Goal: Contribute content: Add original content to the website for others to see

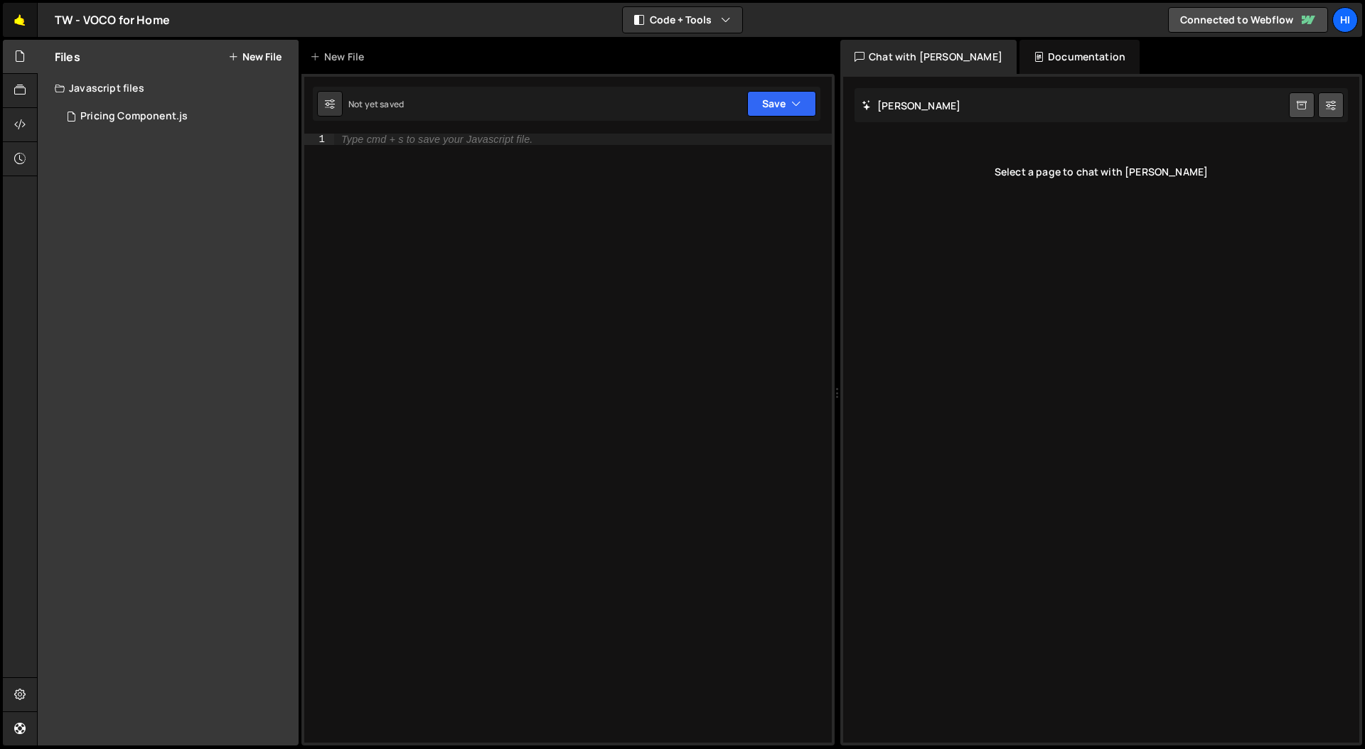
click at [18, 10] on link "🤙" at bounding box center [20, 20] width 35 height 34
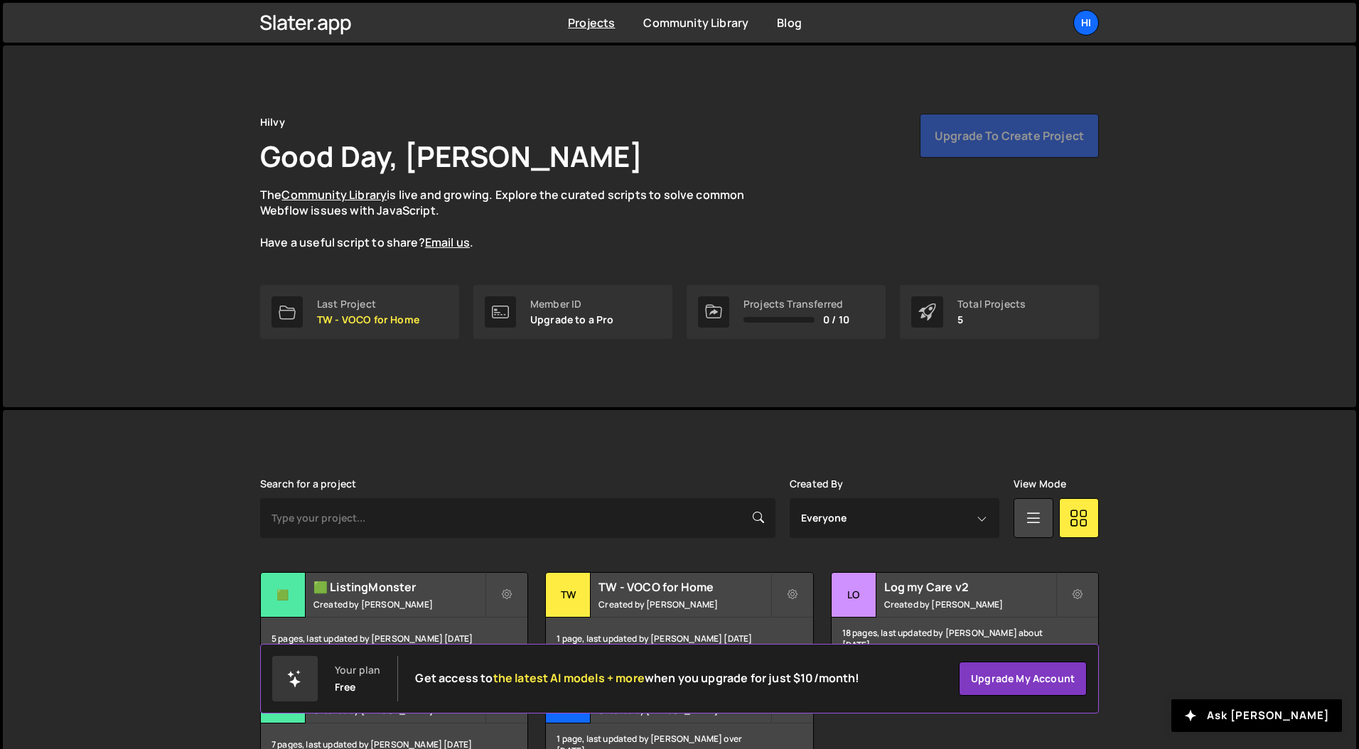
scroll to position [89, 0]
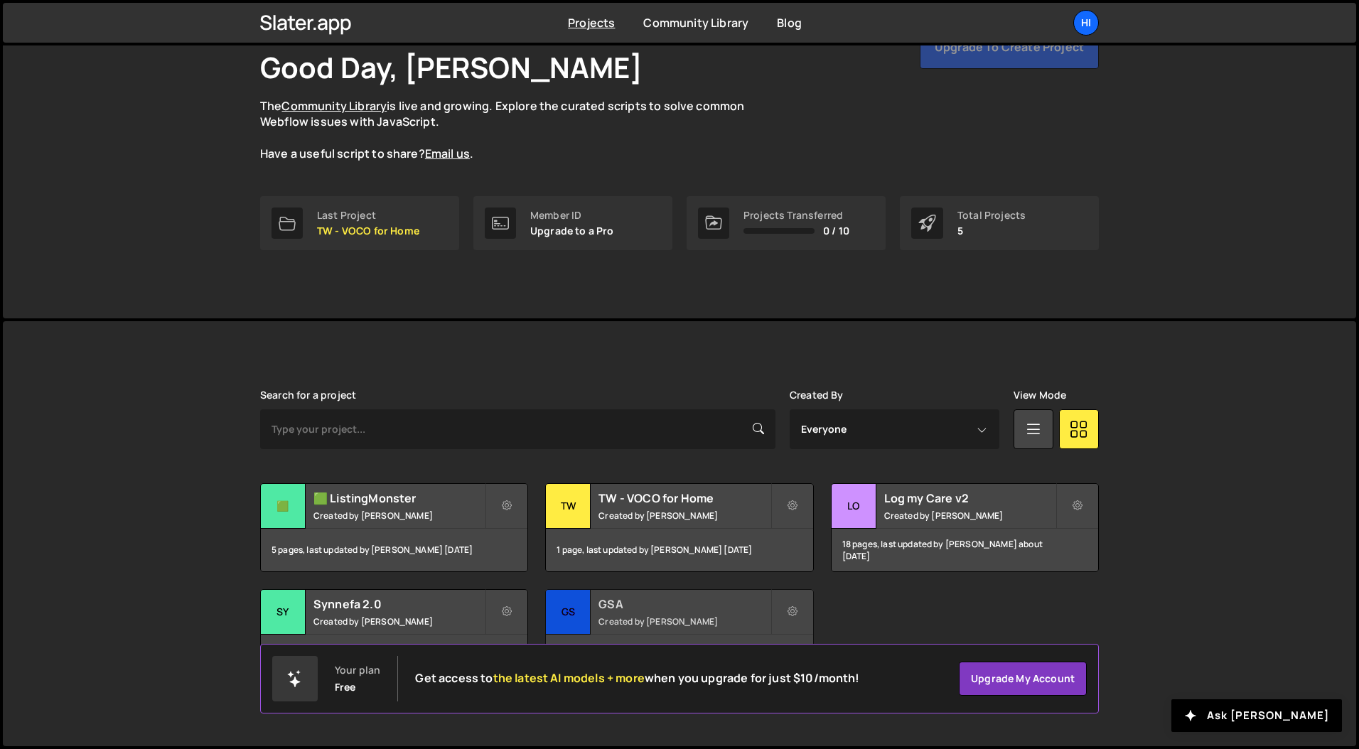
click at [638, 609] on h2 "GSA" at bounding box center [684, 605] width 171 height 16
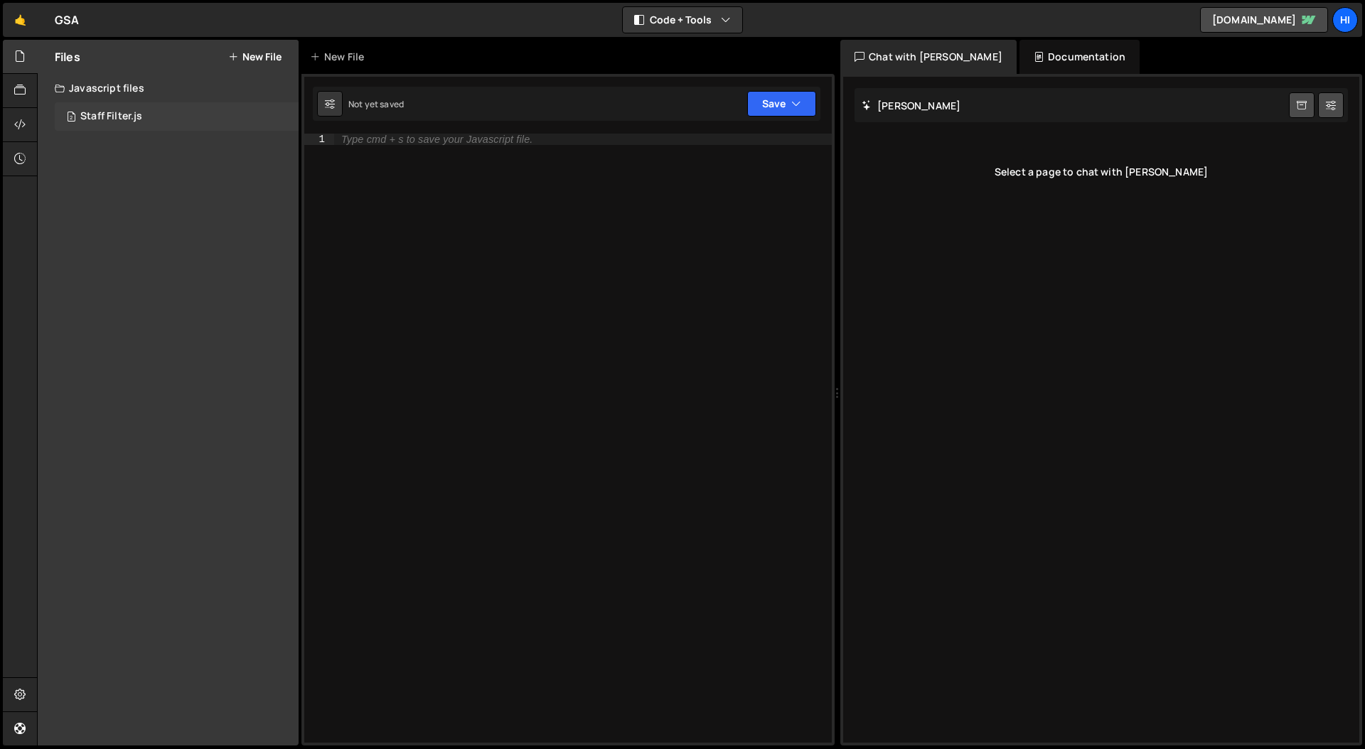
click at [121, 110] on div "Staff Filter.js" at bounding box center [111, 116] width 62 height 13
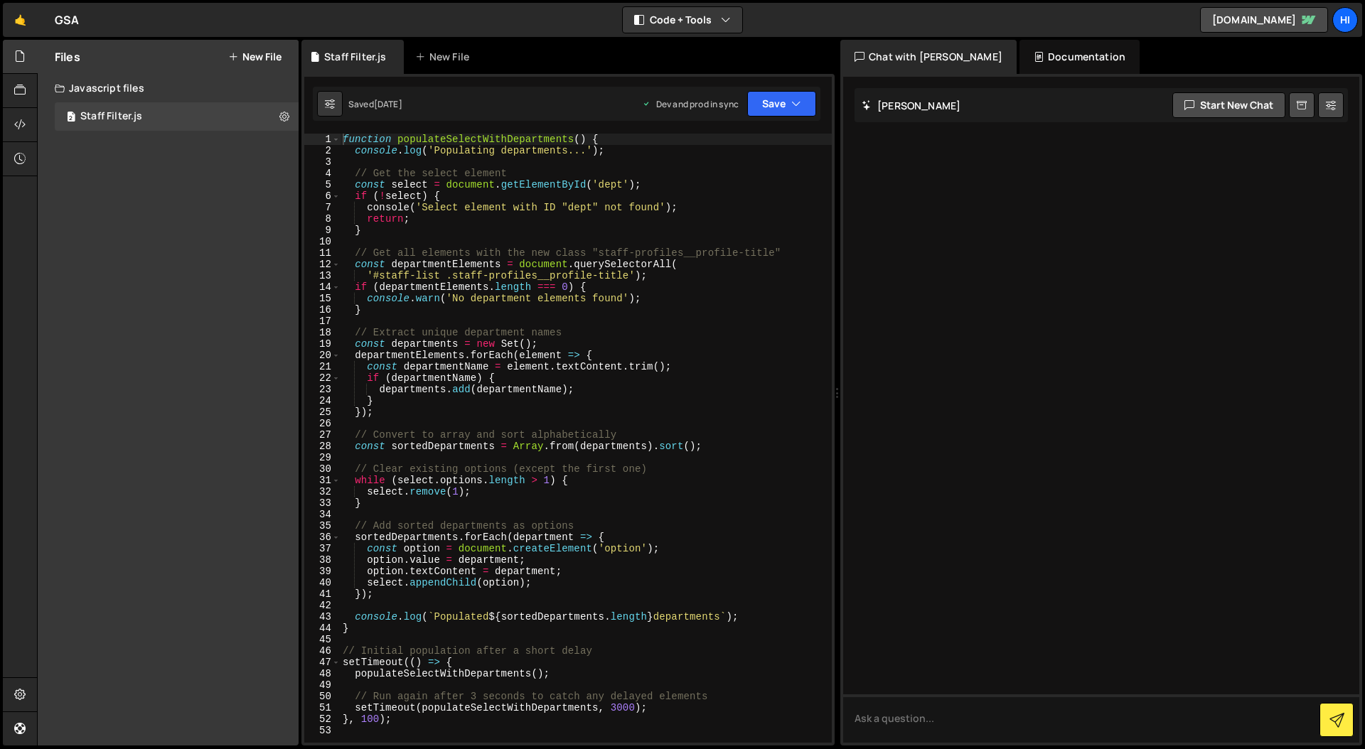
click at [249, 53] on button "New File" at bounding box center [254, 56] width 53 height 11
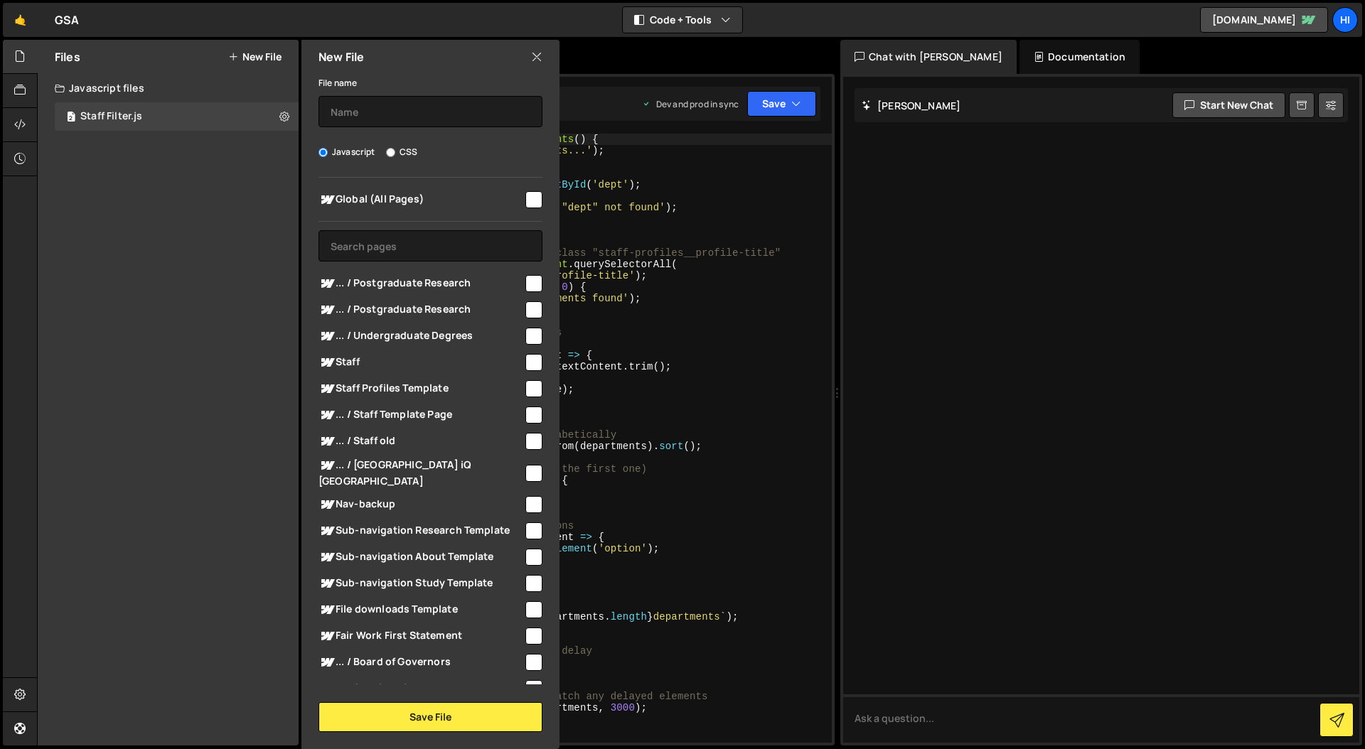
click at [525, 198] on input "checkbox" at bounding box center [533, 199] width 17 height 17
checkbox input "true"
click at [420, 715] on button "Save File" at bounding box center [431, 717] width 224 height 30
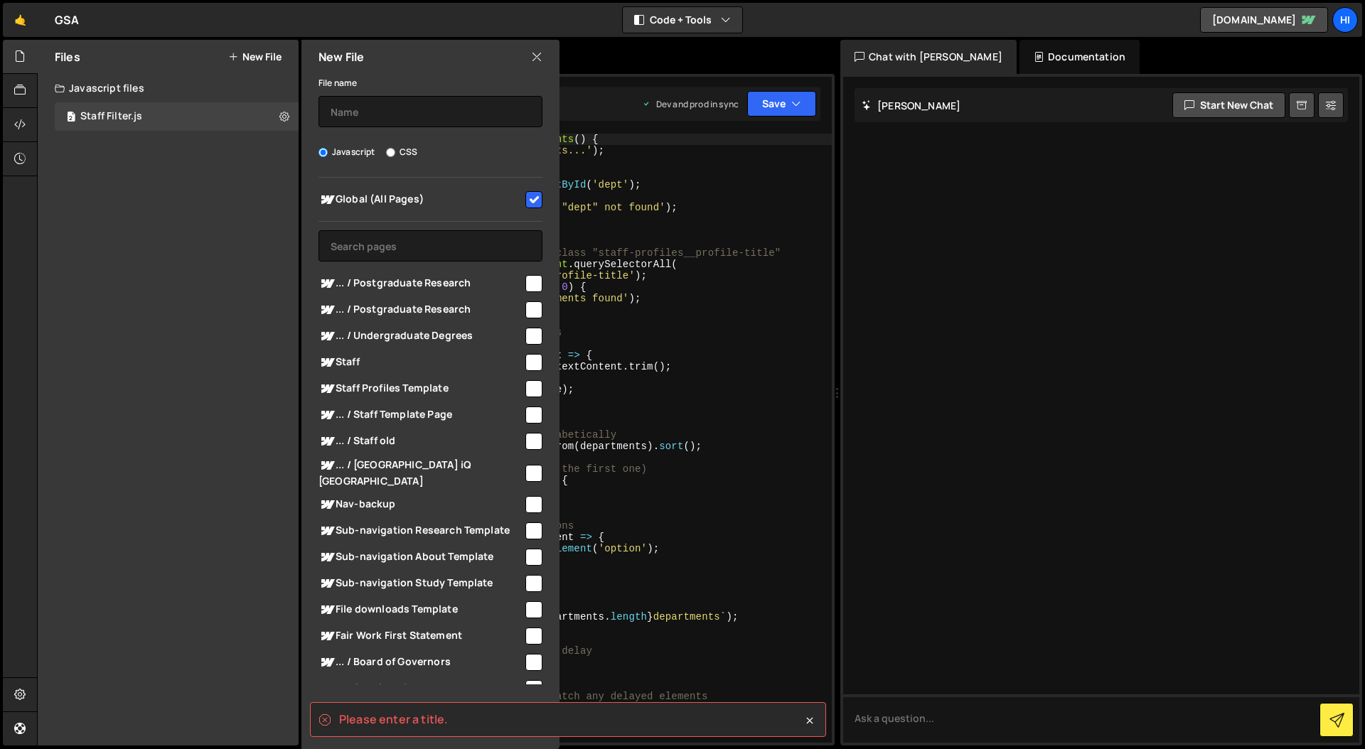
click at [370, 128] on div "File name Javascript CSS Global (All Pages) Save File" at bounding box center [430, 403] width 258 height 658
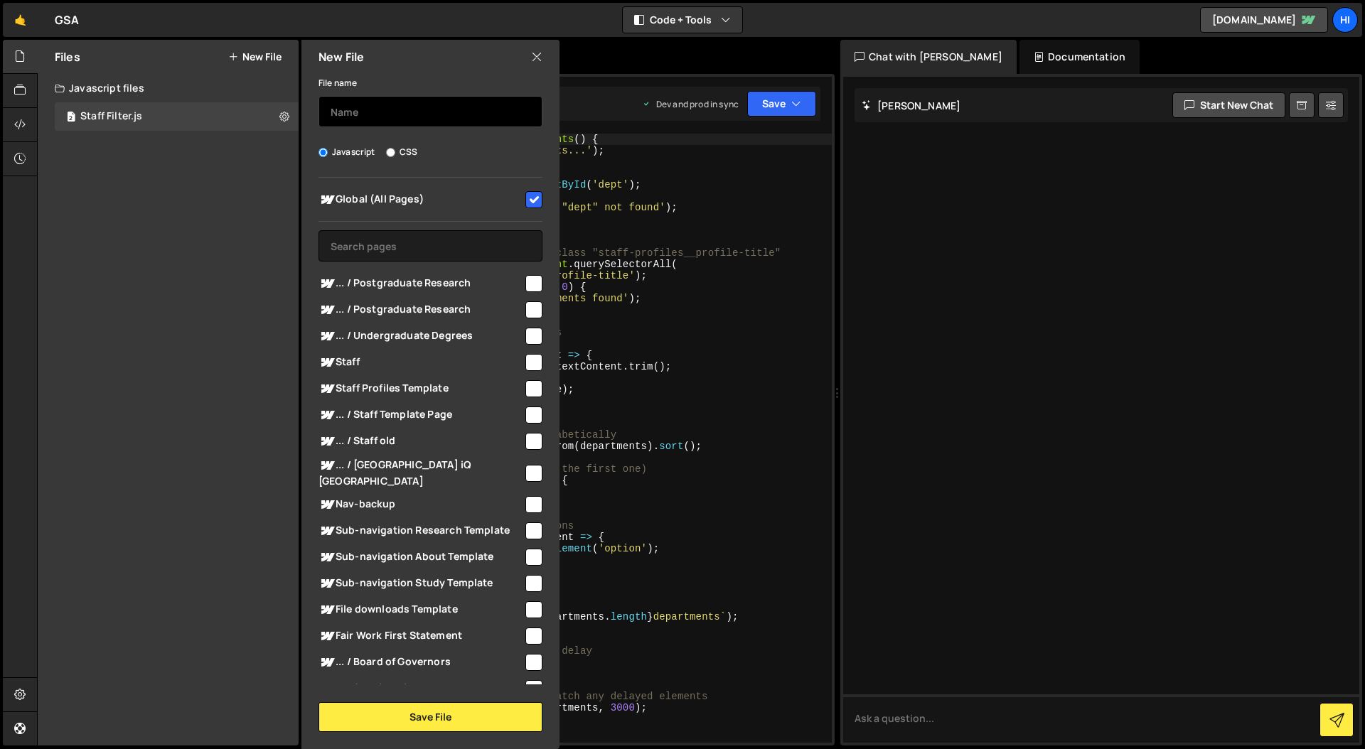
click at [372, 109] on input "text" at bounding box center [431, 111] width 224 height 31
type input "Programs Fuzzy Filter"
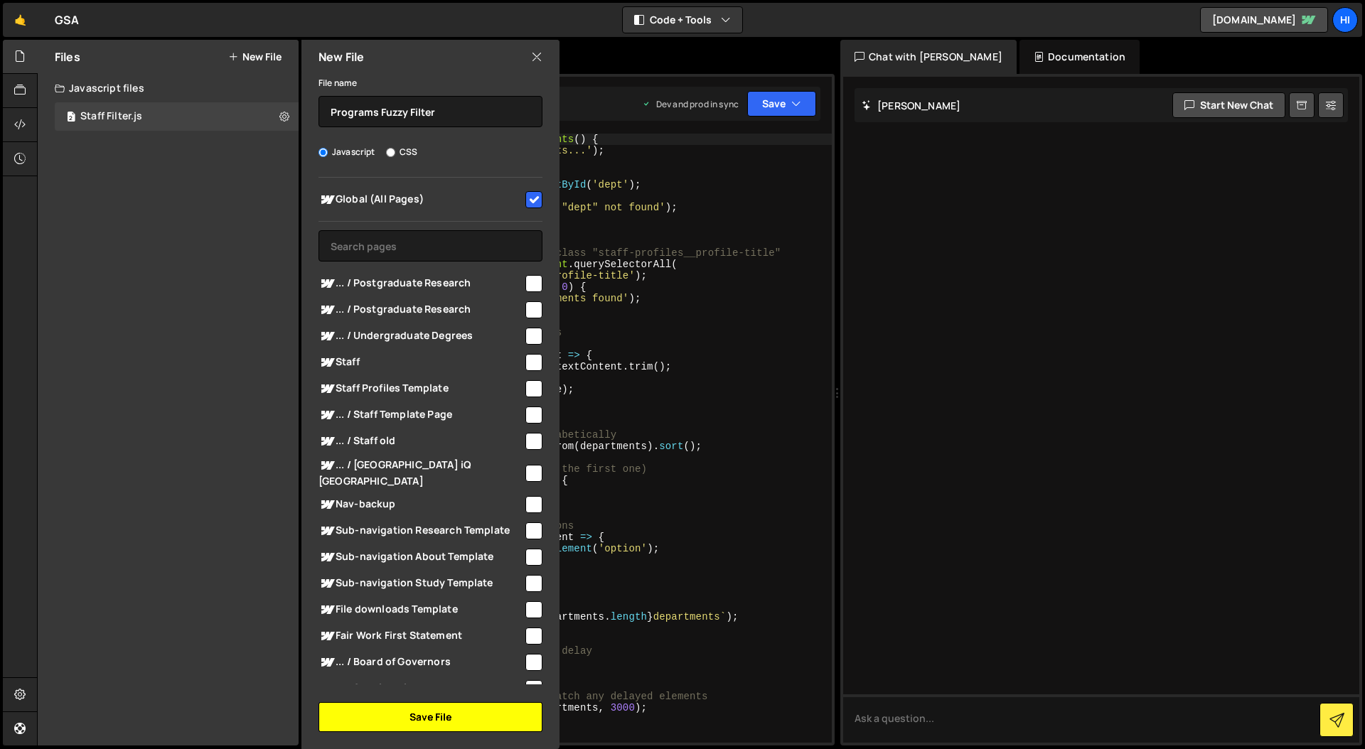
click at [418, 722] on button "Save File" at bounding box center [431, 717] width 224 height 30
